Goal: Task Accomplishment & Management: Use online tool/utility

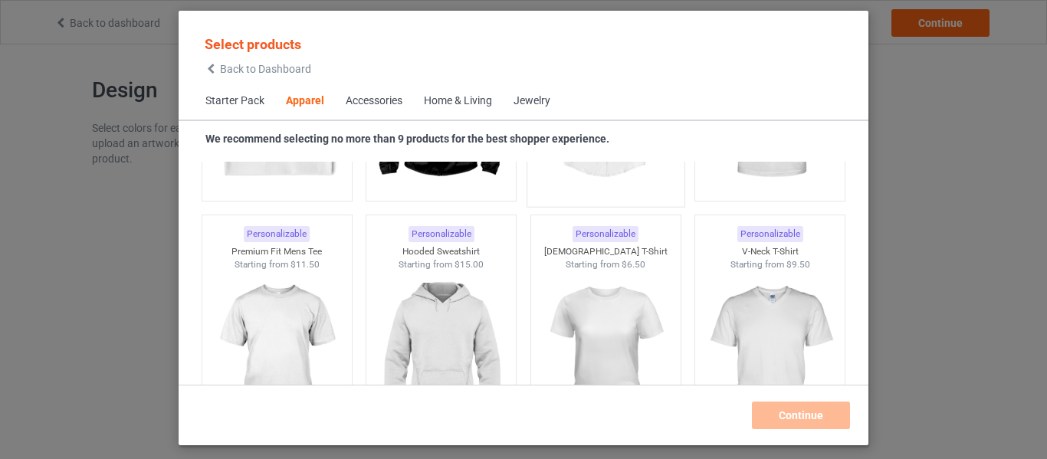
scroll to position [1031, 0]
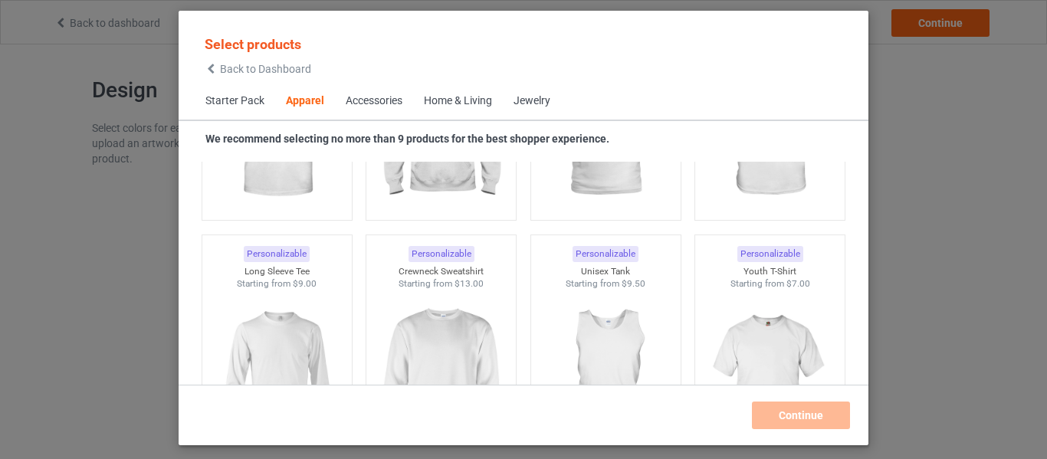
click at [389, 102] on div "Accessories" at bounding box center [374, 100] width 57 height 15
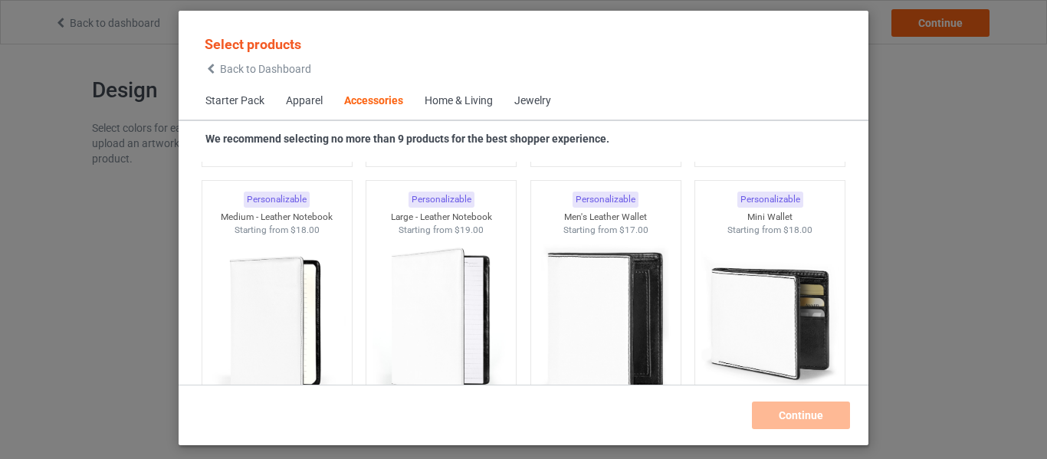
scroll to position [6508, 0]
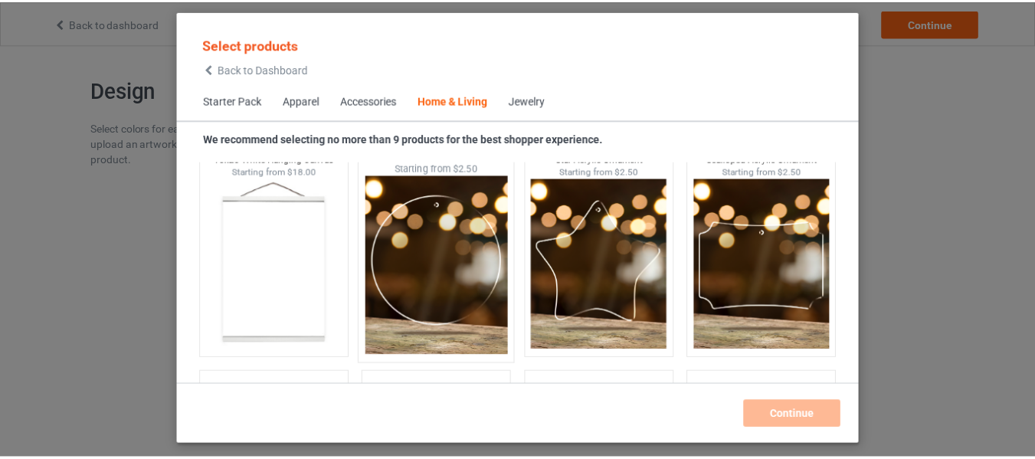
scroll to position [16135, 0]
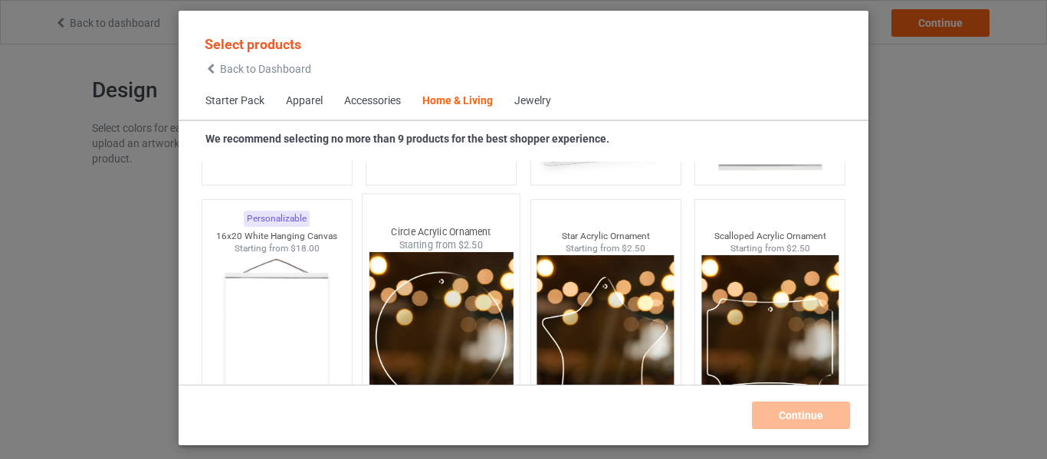
click at [429, 297] on img at bounding box center [441, 342] width 144 height 180
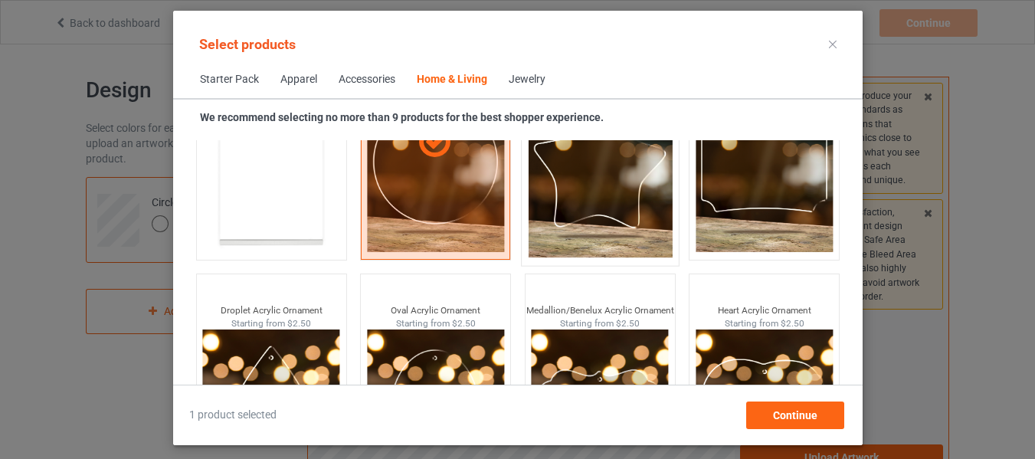
scroll to position [16420, 0]
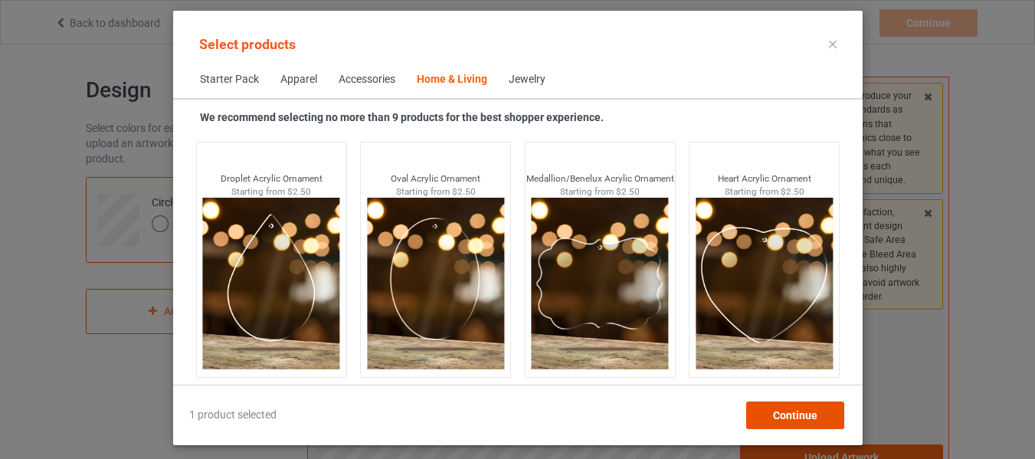
click at [775, 401] on div "Continue" at bounding box center [795, 415] width 98 height 28
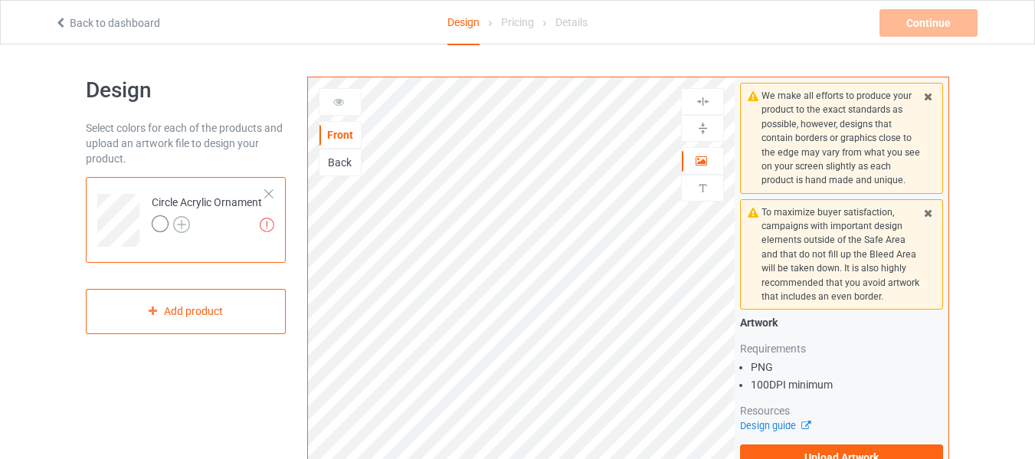
click at [175, 224] on img at bounding box center [181, 224] width 17 height 17
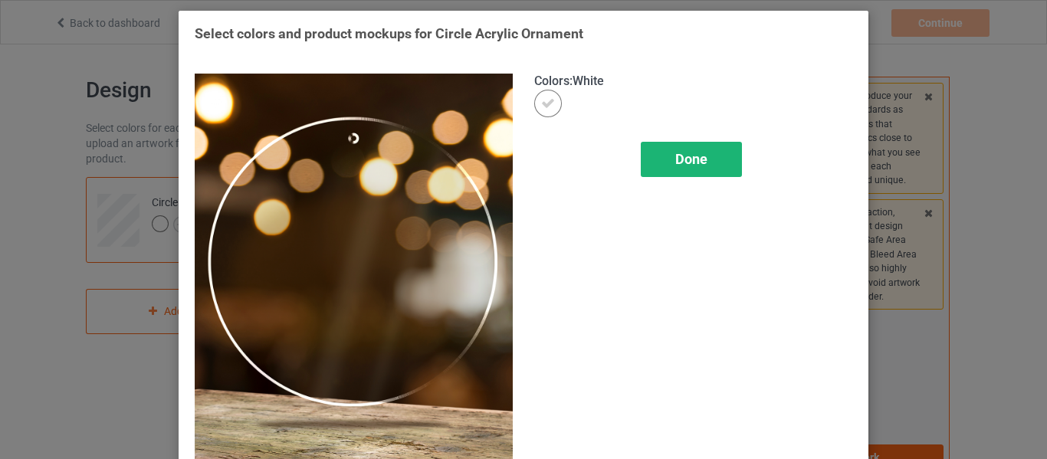
click at [683, 156] on span "Done" at bounding box center [691, 159] width 32 height 16
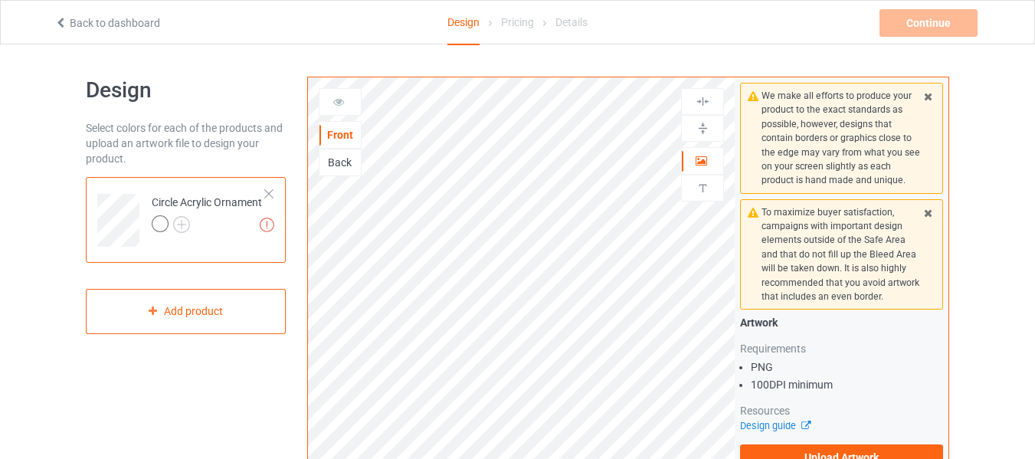
scroll to position [153, 0]
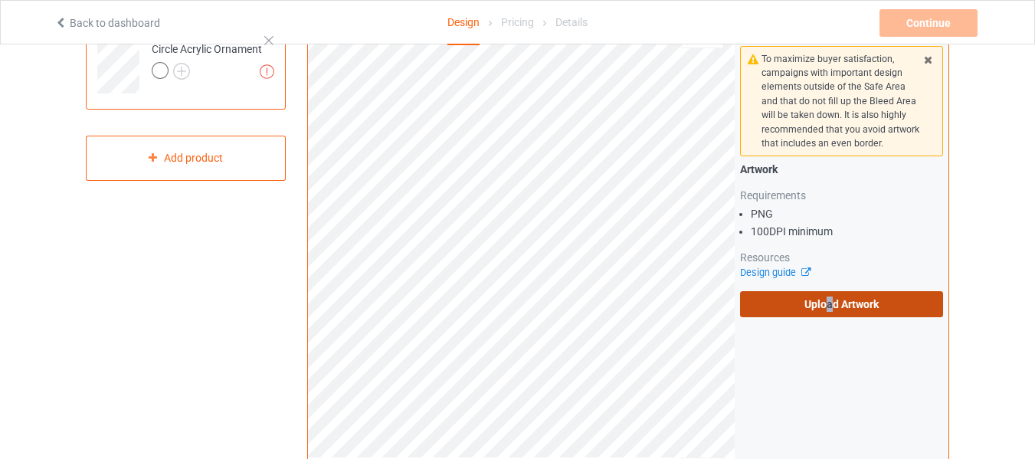
click at [828, 306] on label "Upload Artwork" at bounding box center [841, 304] width 203 height 26
click at [808, 303] on label "Upload Artwork" at bounding box center [841, 304] width 203 height 26
click at [0, 0] on input "Upload Artwork" at bounding box center [0, 0] width 0 height 0
click at [898, 302] on label "Upload Artwork" at bounding box center [841, 304] width 203 height 26
click at [0, 0] on input "Upload Artwork" at bounding box center [0, 0] width 0 height 0
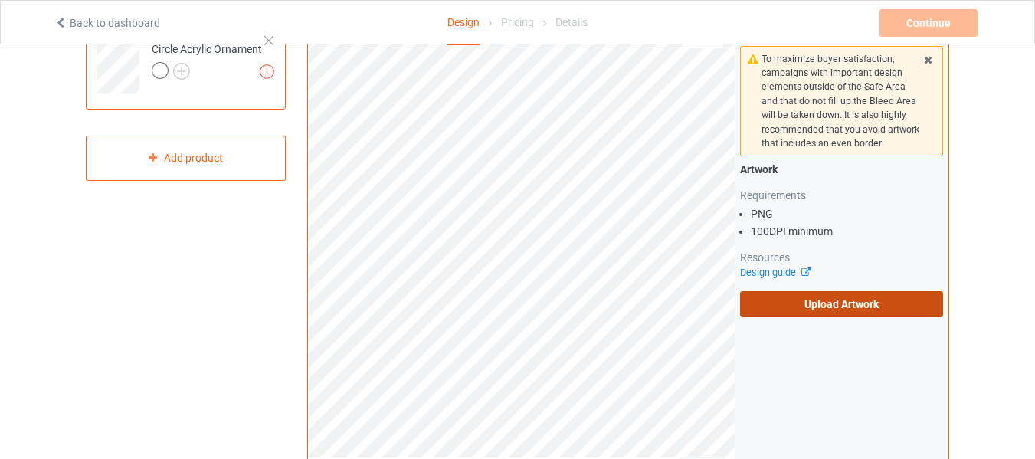
click at [857, 308] on label "Upload Artwork" at bounding box center [841, 304] width 203 height 26
click at [0, 0] on input "Upload Artwork" at bounding box center [0, 0] width 0 height 0
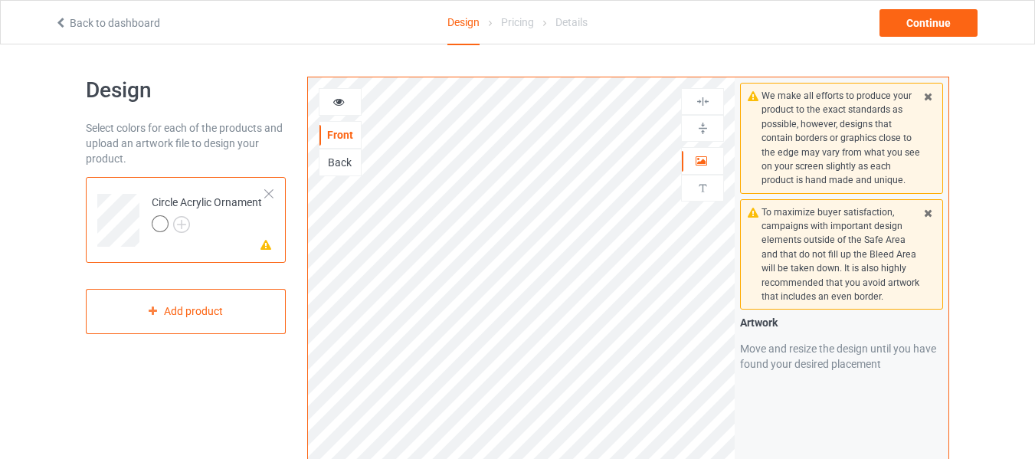
scroll to position [77, 0]
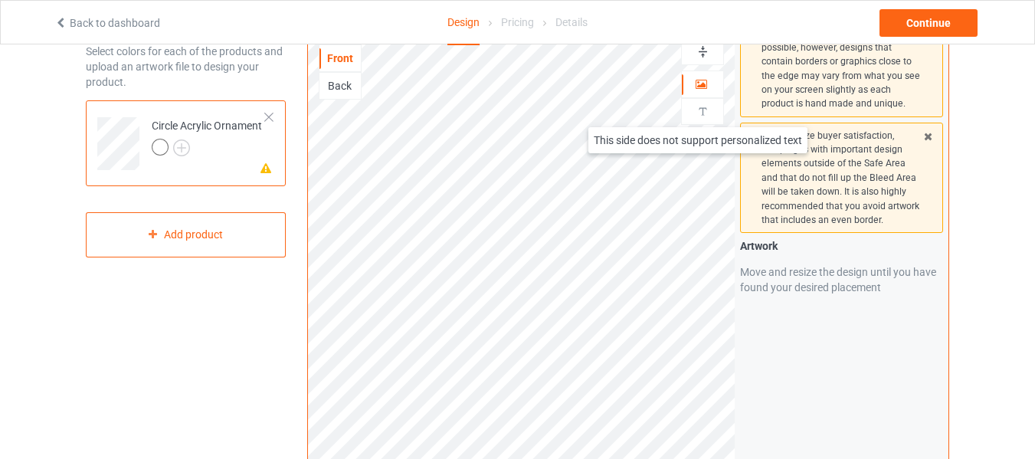
click at [700, 112] on img at bounding box center [703, 111] width 15 height 15
click at [709, 108] on img at bounding box center [703, 111] width 15 height 15
click at [341, 90] on div "Back" at bounding box center [340, 85] width 41 height 15
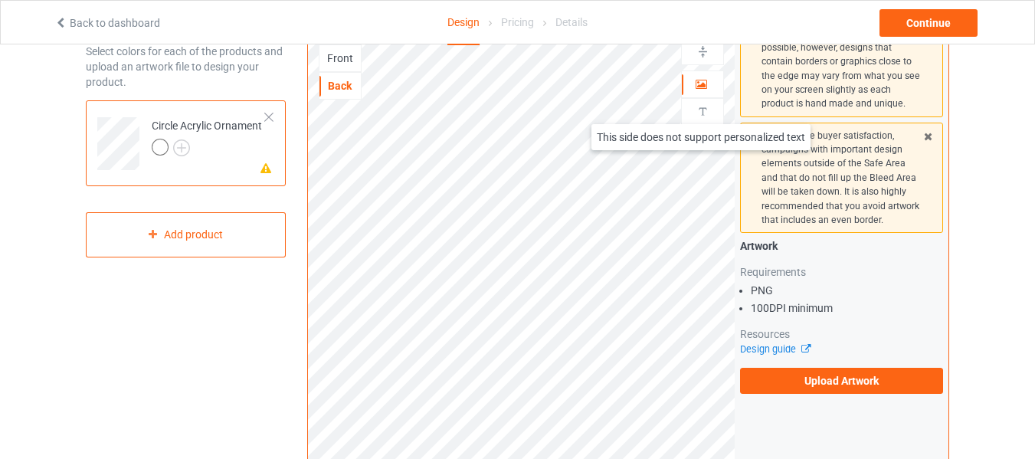
click at [703, 109] on img at bounding box center [703, 111] width 15 height 15
click at [352, 61] on div "Front" at bounding box center [340, 58] width 41 height 15
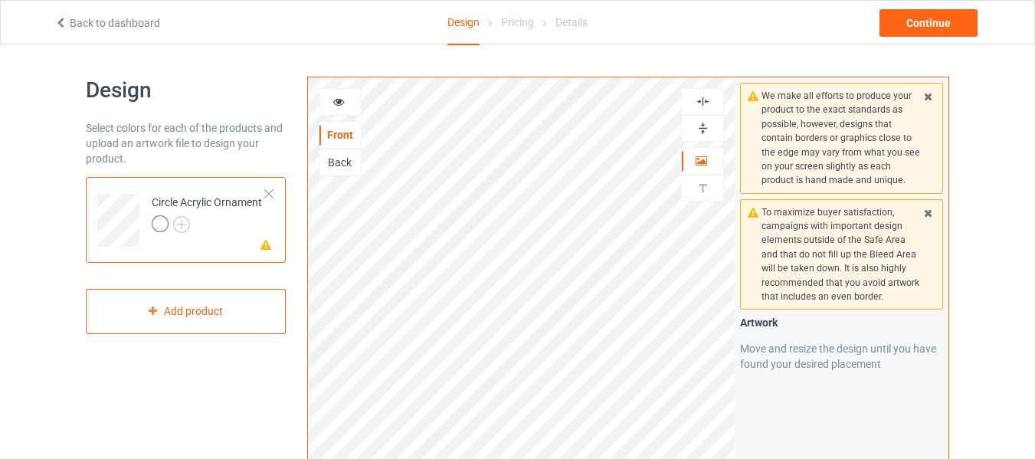
click at [700, 127] on img at bounding box center [703, 128] width 15 height 15
click at [704, 103] on img at bounding box center [703, 101] width 15 height 15
click at [341, 107] on div at bounding box center [340, 101] width 41 height 15
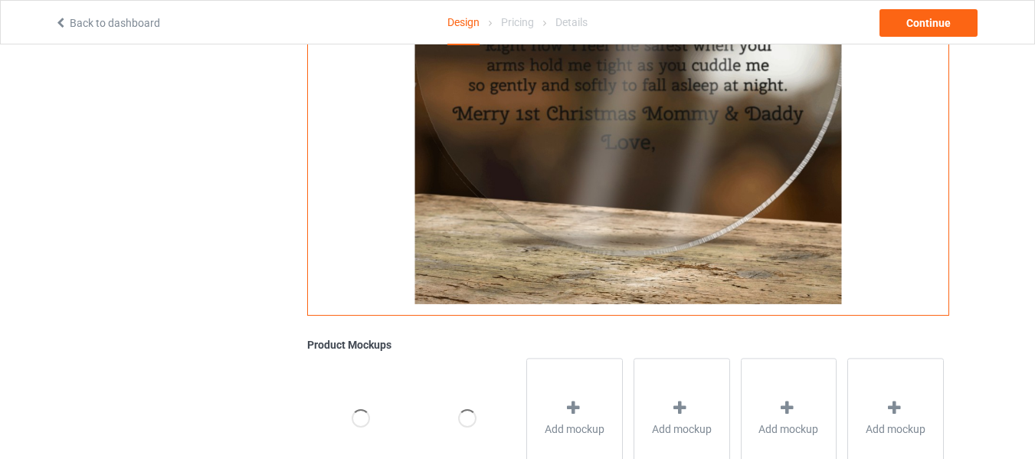
scroll to position [383, 0]
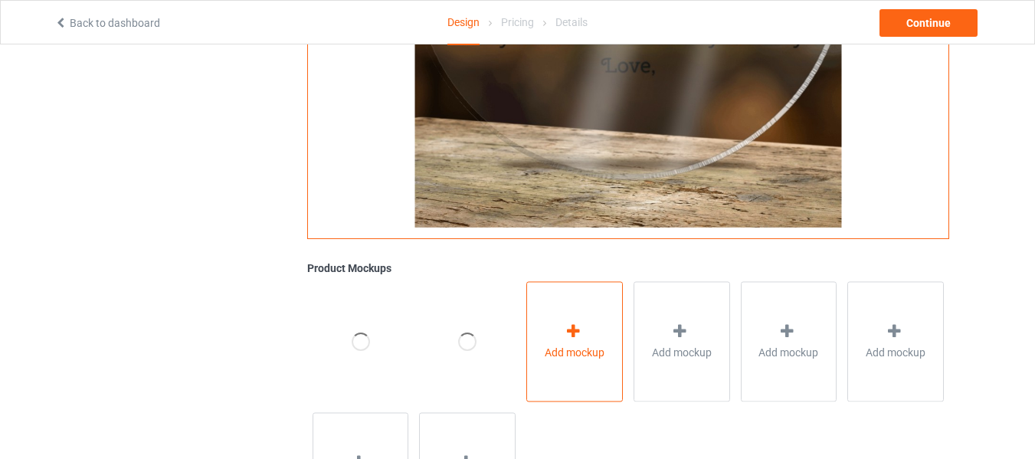
click at [570, 342] on div at bounding box center [574, 334] width 21 height 22
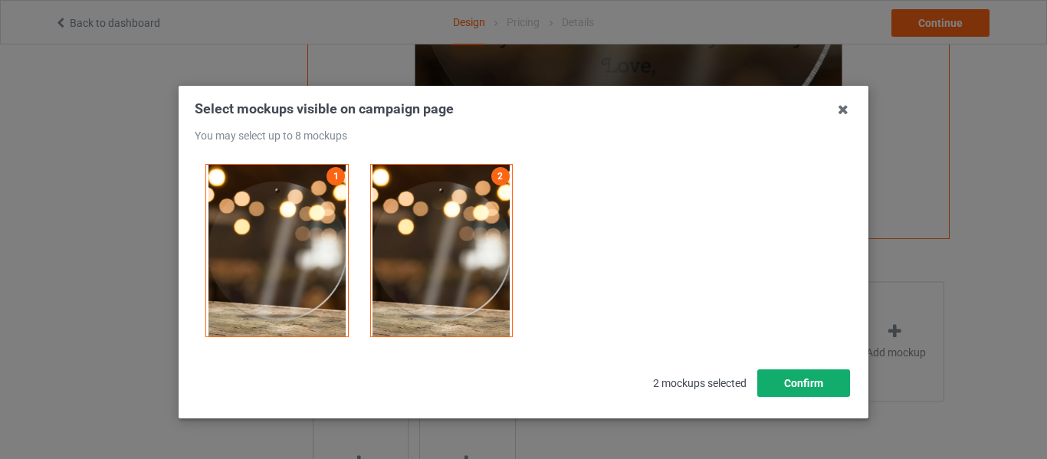
click at [765, 390] on button "Confirm" at bounding box center [803, 383] width 93 height 28
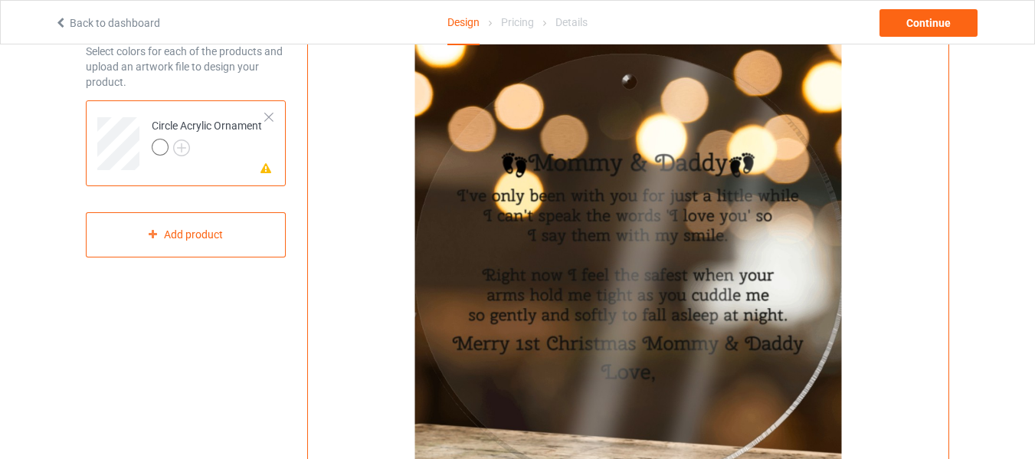
scroll to position [0, 0]
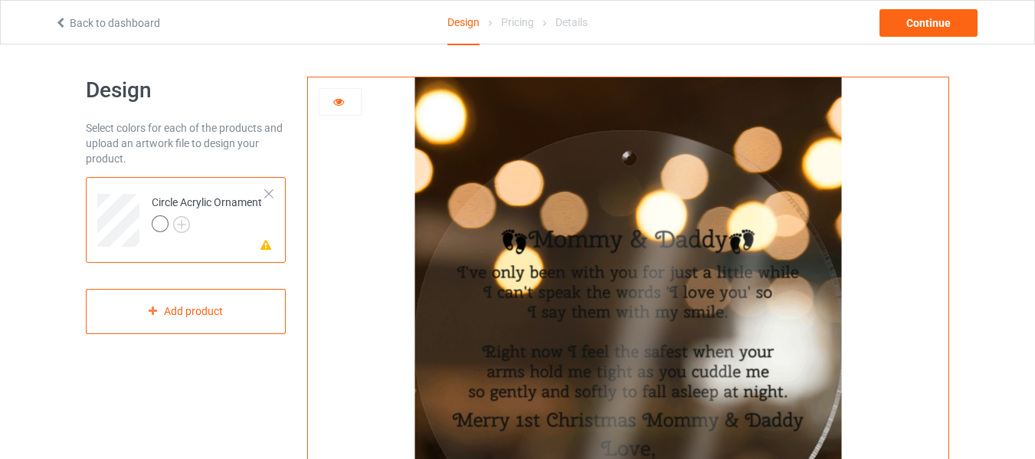
click at [342, 94] on icon at bounding box center [339, 99] width 13 height 11
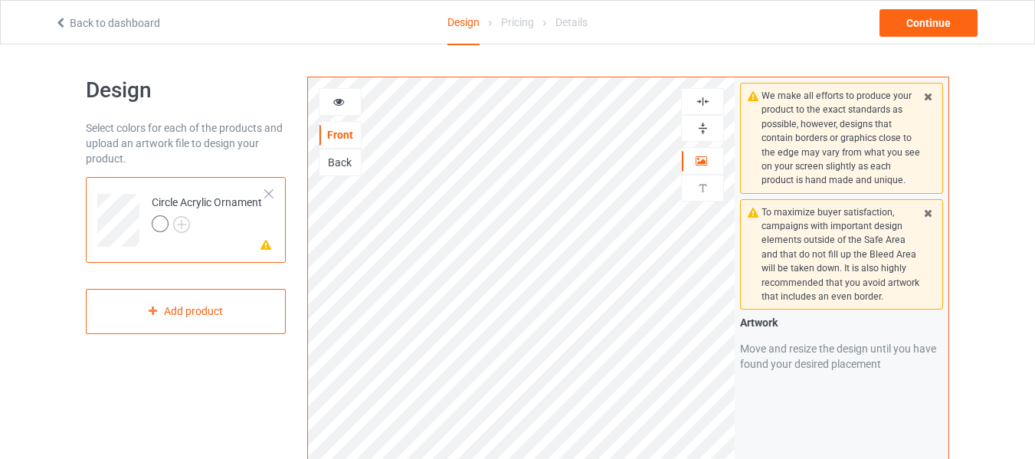
scroll to position [153, 0]
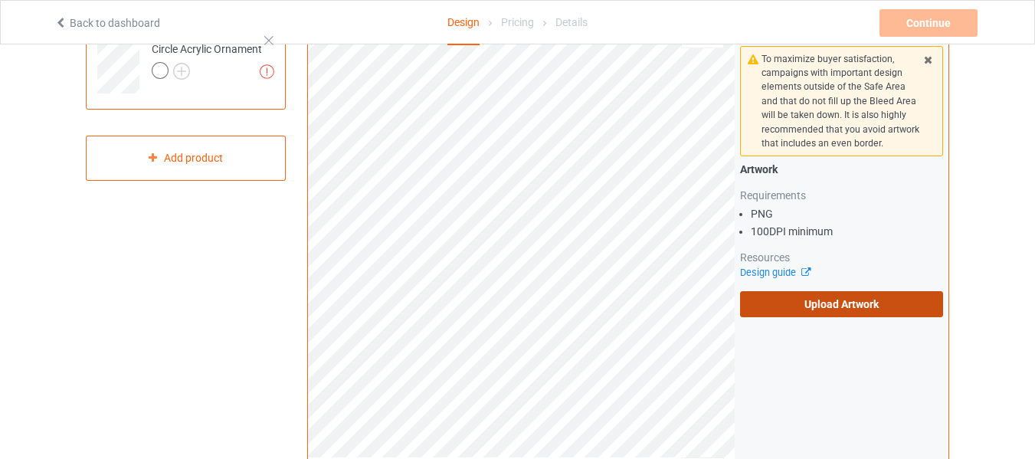
click at [821, 300] on label "Upload Artwork" at bounding box center [841, 304] width 203 height 26
click at [0, 0] on input "Upload Artwork" at bounding box center [0, 0] width 0 height 0
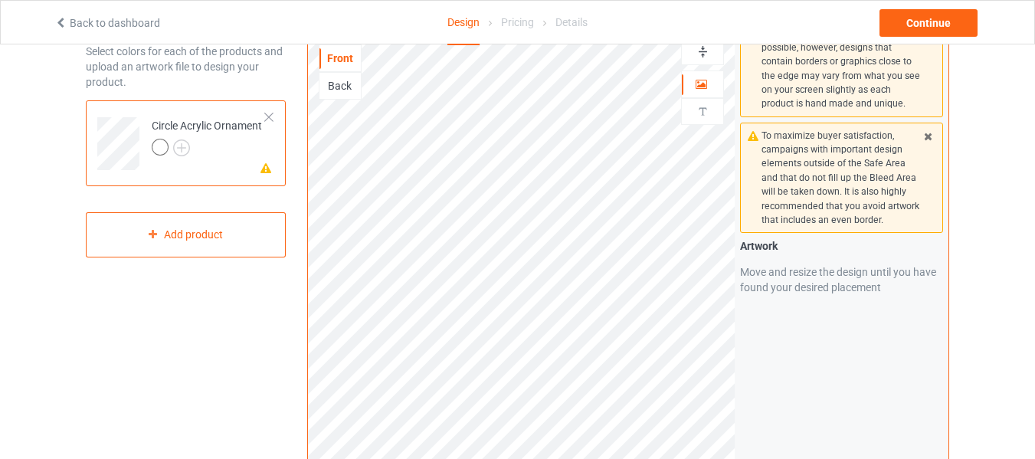
scroll to position [0, 0]
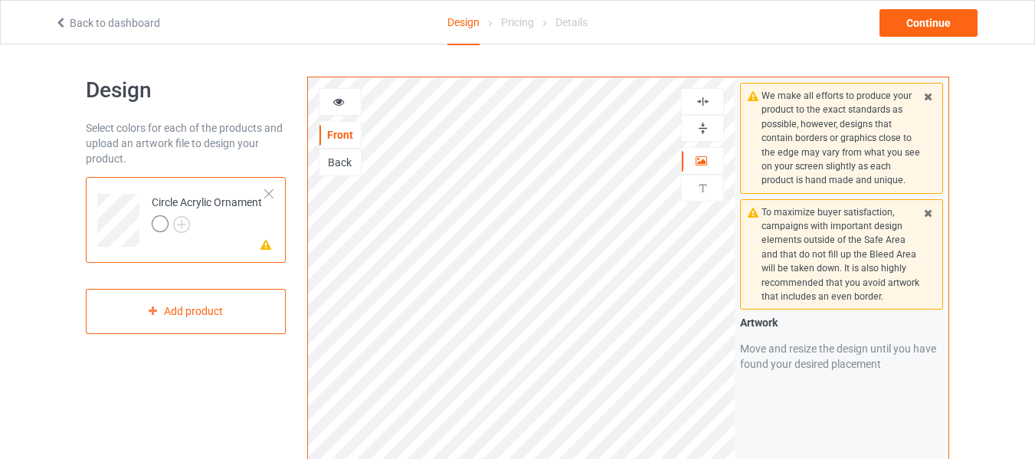
click at [344, 91] on div at bounding box center [340, 102] width 43 height 28
click at [344, 96] on icon at bounding box center [339, 99] width 13 height 11
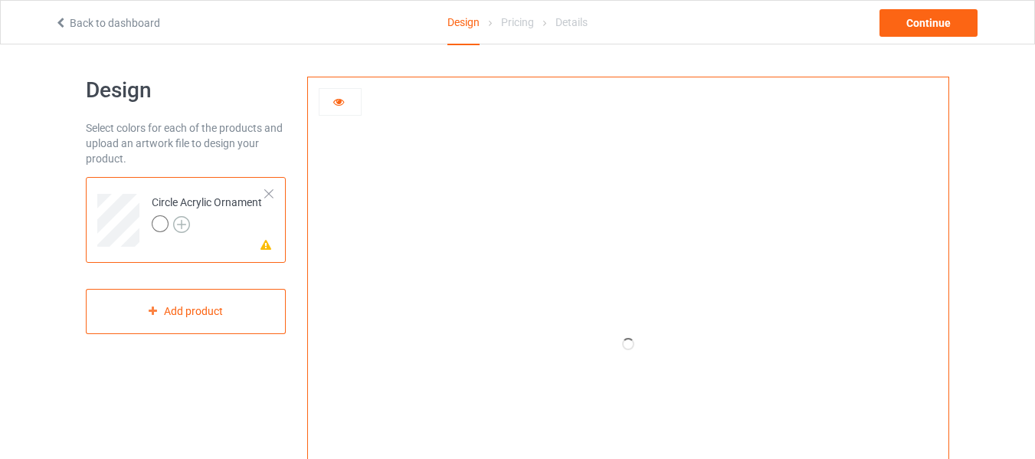
click at [185, 221] on img at bounding box center [181, 224] width 17 height 17
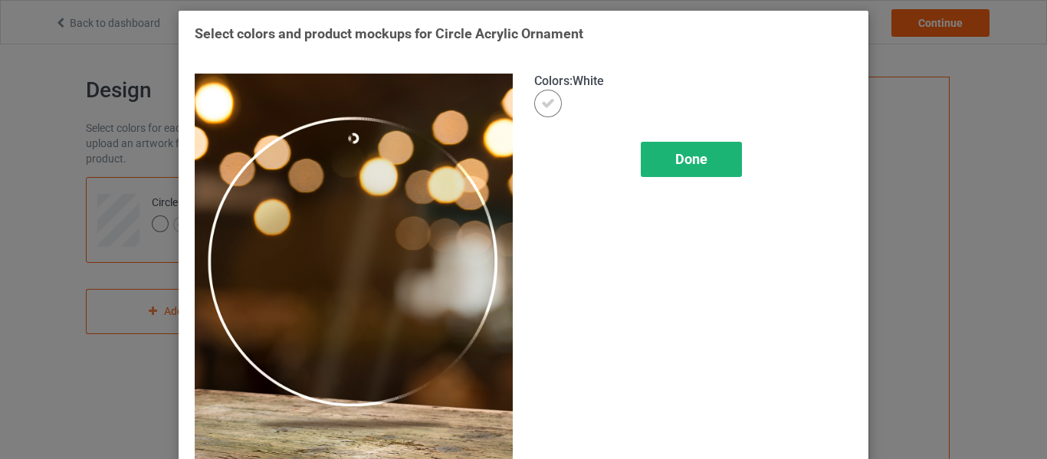
click at [713, 159] on div "Done" at bounding box center [691, 159] width 101 height 35
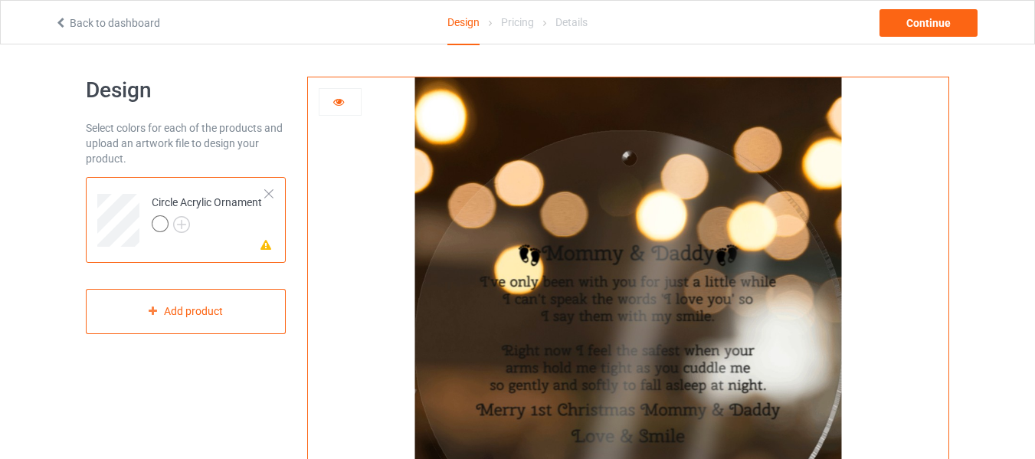
click at [343, 95] on icon at bounding box center [339, 99] width 13 height 11
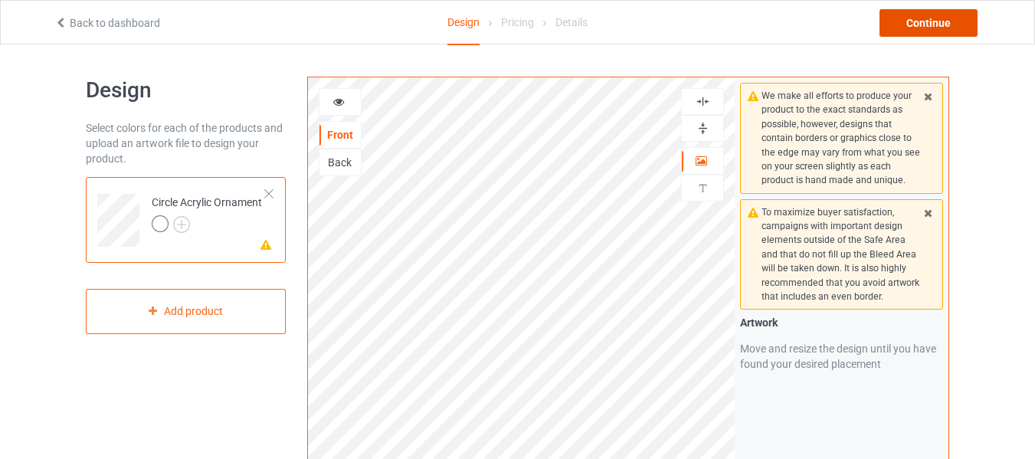
click at [916, 31] on div "Continue" at bounding box center [929, 23] width 98 height 28
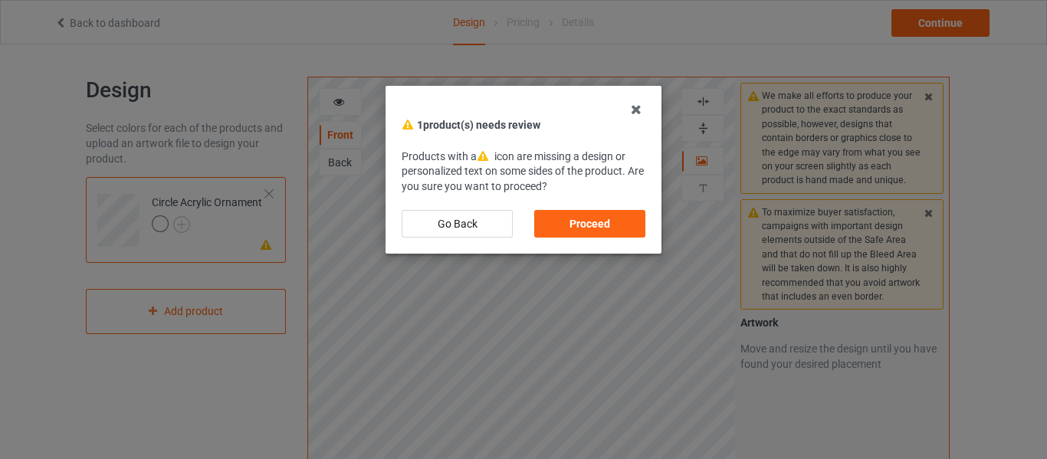
click at [568, 221] on div "Proceed" at bounding box center [589, 224] width 111 height 28
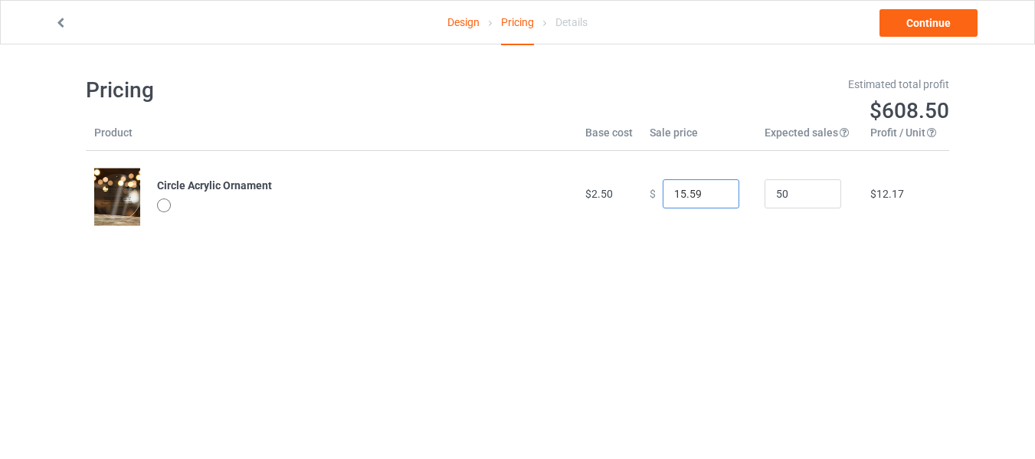
drag, startPoint x: 694, startPoint y: 197, endPoint x: 645, endPoint y: 205, distance: 49.6
click at [650, 204] on div "$ 15.59" at bounding box center [699, 193] width 98 height 29
type input "15.99"
click at [643, 209] on td "$ 15.99" at bounding box center [698, 194] width 115 height 86
click at [937, 25] on link "Continue" at bounding box center [929, 23] width 98 height 28
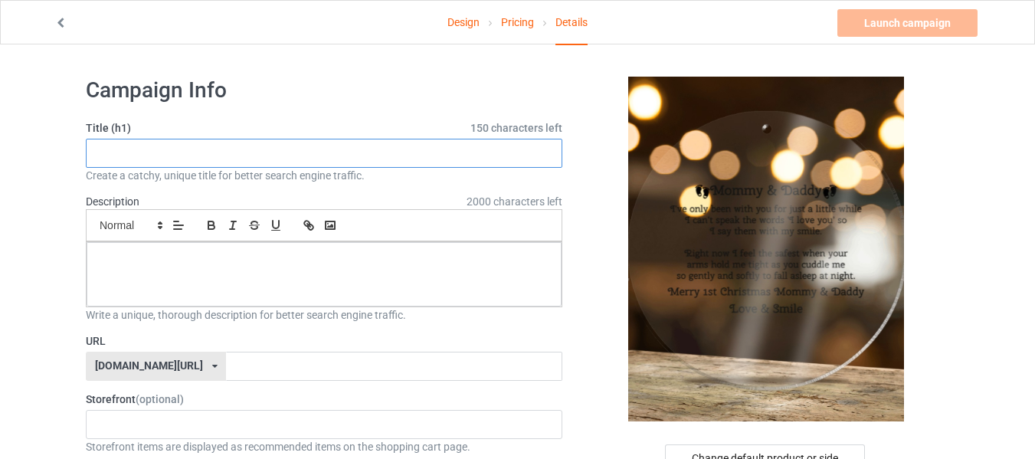
click at [466, 155] on input "text" at bounding box center [324, 153] width 477 height 29
paste input "Merry Christmas Mommy And Daddy Ornament"
type input "Merry Christmas Mommy And Daddy Ornament"
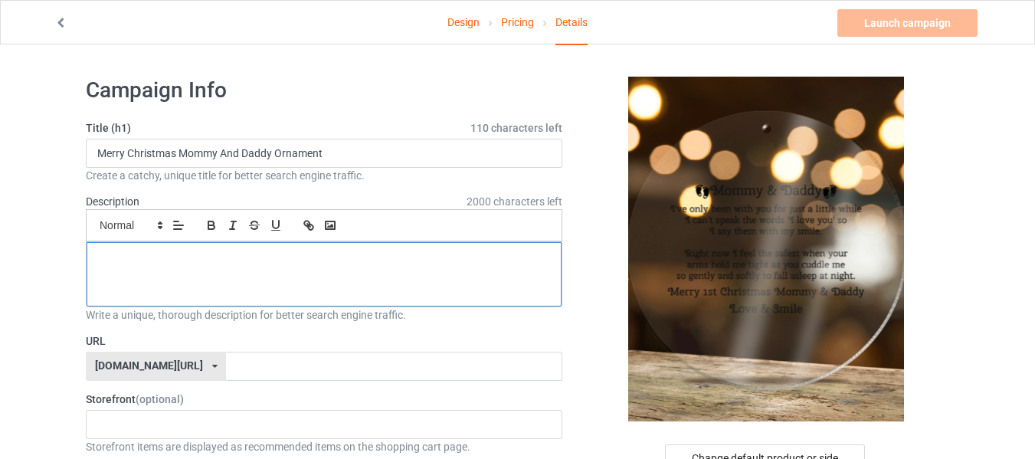
click at [411, 251] on div at bounding box center [324, 274] width 475 height 64
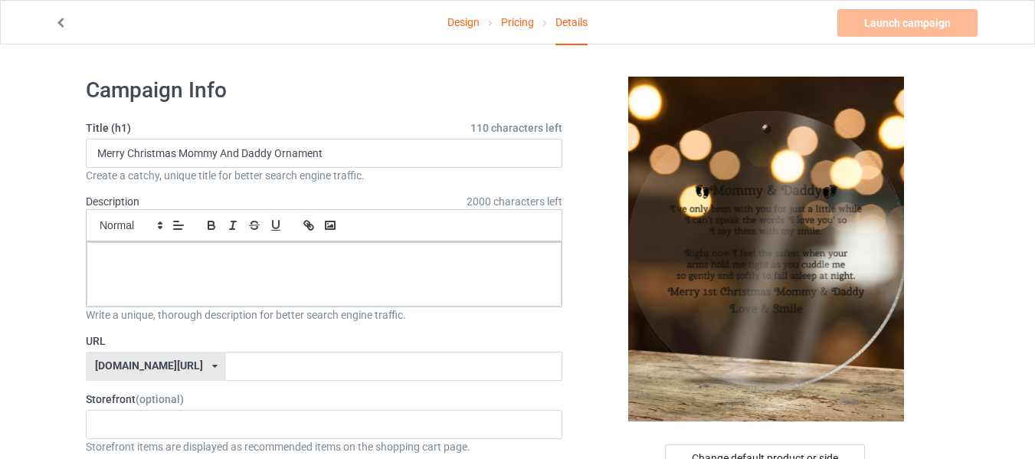
paste div
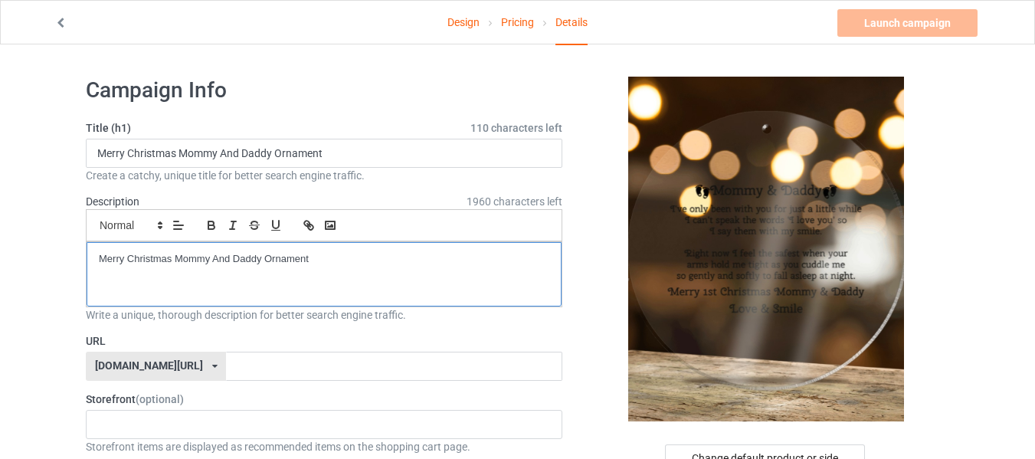
scroll to position [153, 0]
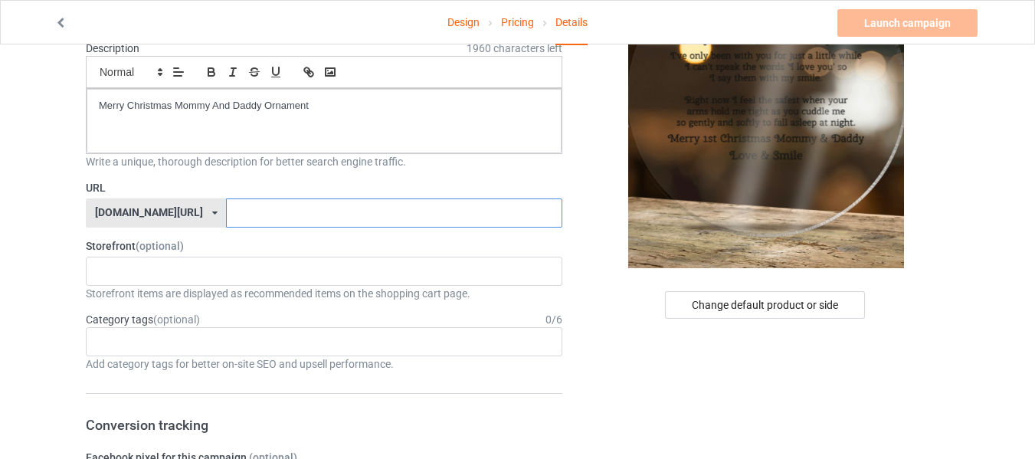
click at [321, 219] on input "text" at bounding box center [394, 212] width 336 height 29
type input "M"
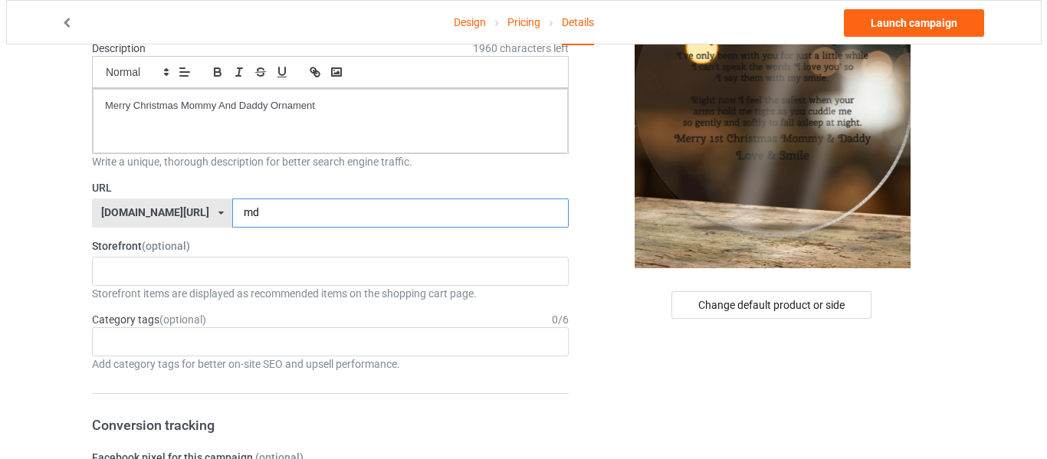
scroll to position [0, 0]
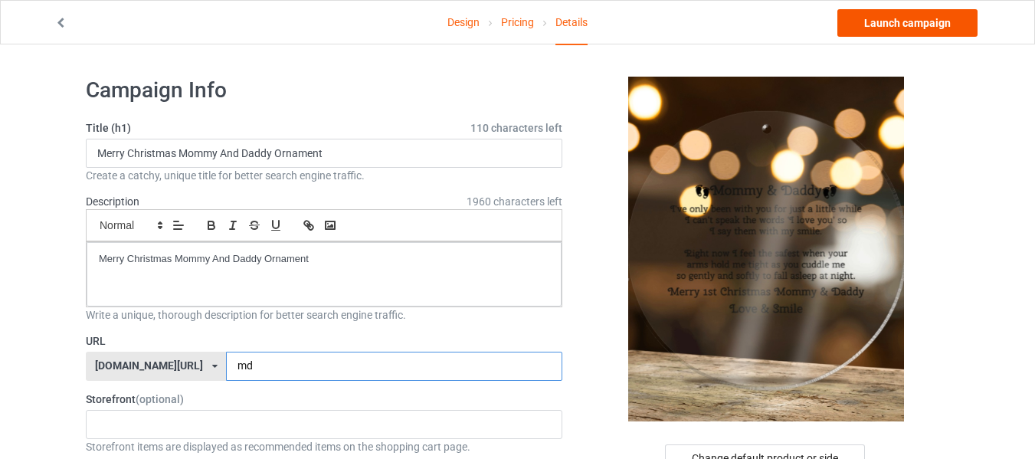
type input "md"
click at [930, 29] on link "Launch campaign" at bounding box center [907, 23] width 140 height 28
